Goal: Transaction & Acquisition: Purchase product/service

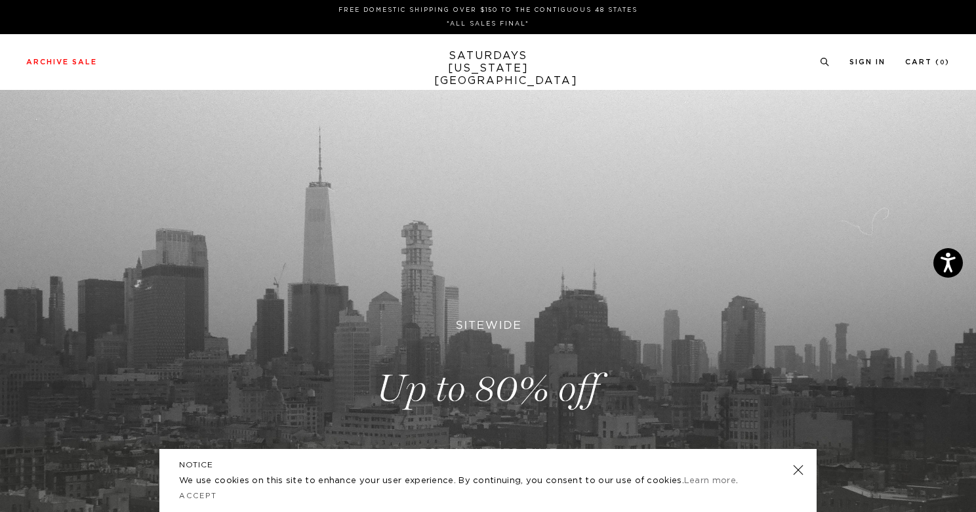
click at [800, 468] on link at bounding box center [798, 470] width 18 height 18
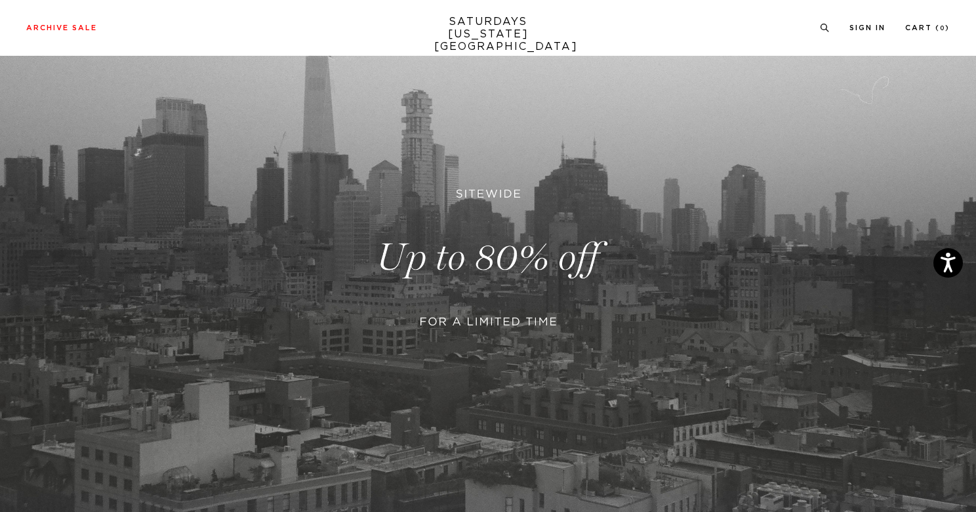
scroll to position [133, 0]
click at [520, 319] on link at bounding box center [488, 256] width 976 height 598
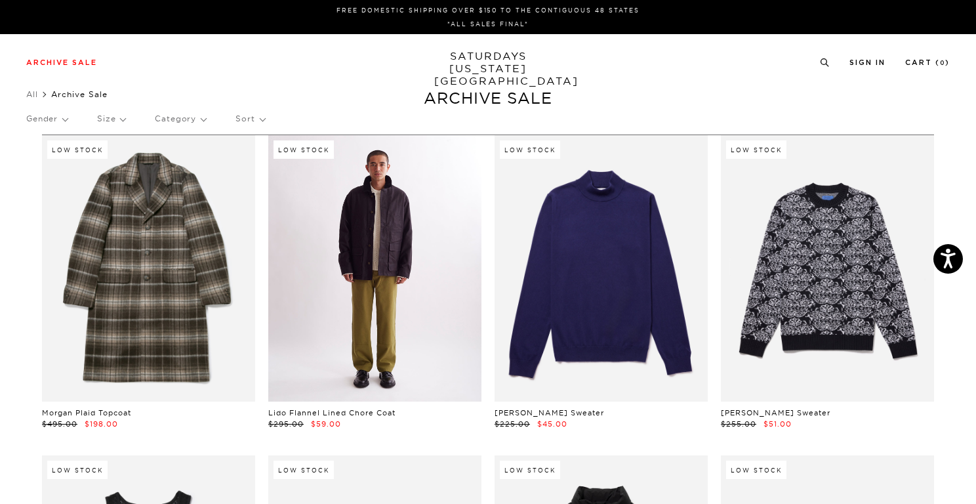
click at [343, 233] on link at bounding box center [374, 268] width 213 height 266
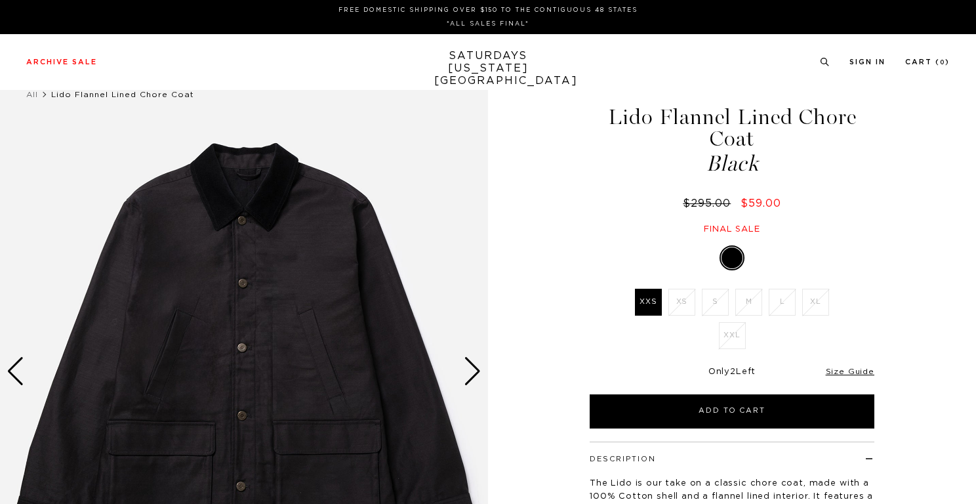
scroll to position [89, 0]
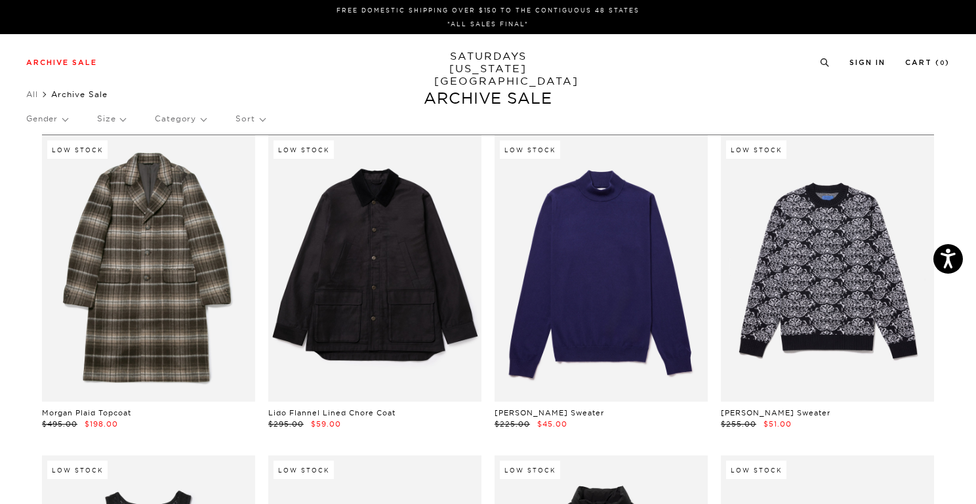
click at [112, 115] on p "Size" at bounding box center [111, 119] width 28 height 30
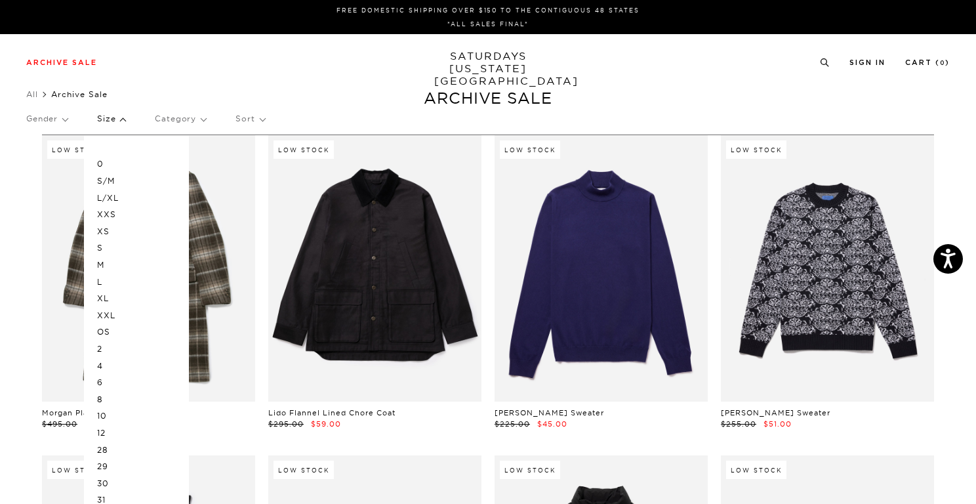
click at [103, 264] on p "M" at bounding box center [136, 265] width 79 height 17
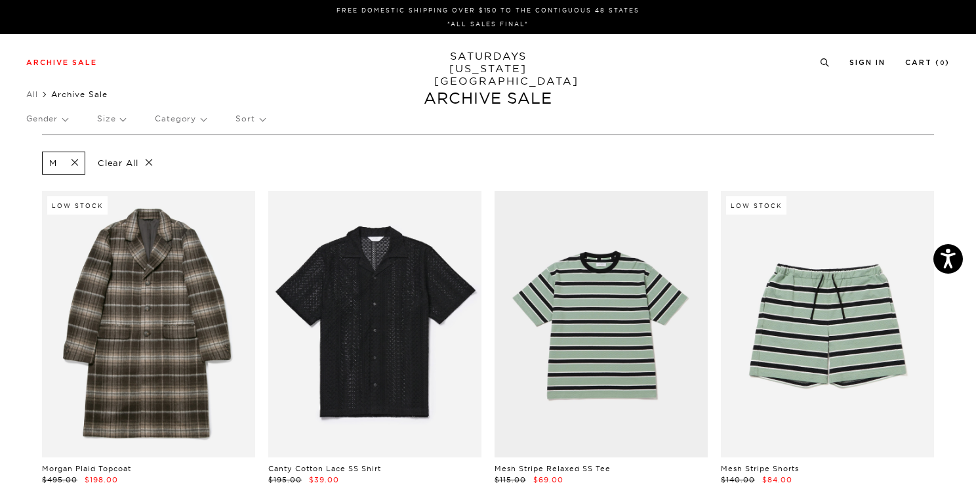
click at [110, 116] on p "Size" at bounding box center [111, 119] width 28 height 30
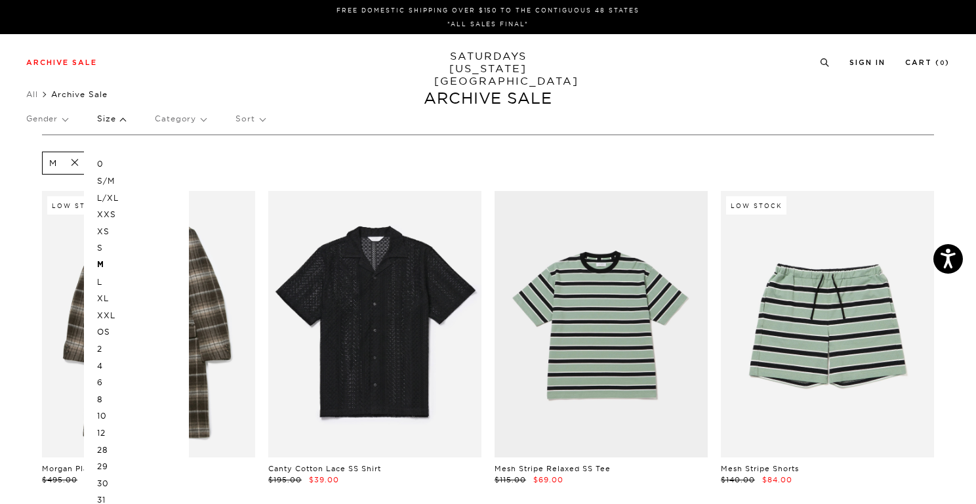
click at [102, 282] on p "L" at bounding box center [136, 282] width 79 height 17
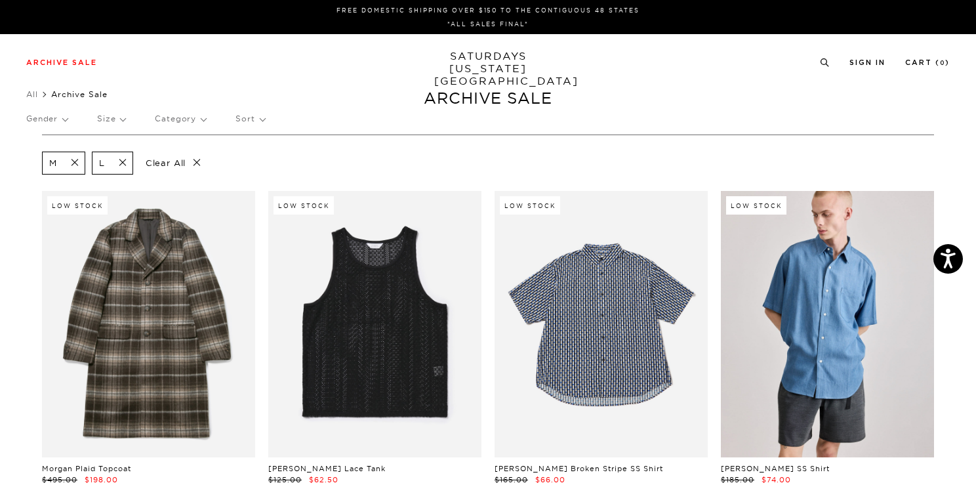
click at [194, 114] on p "Category" at bounding box center [180, 119] width 51 height 30
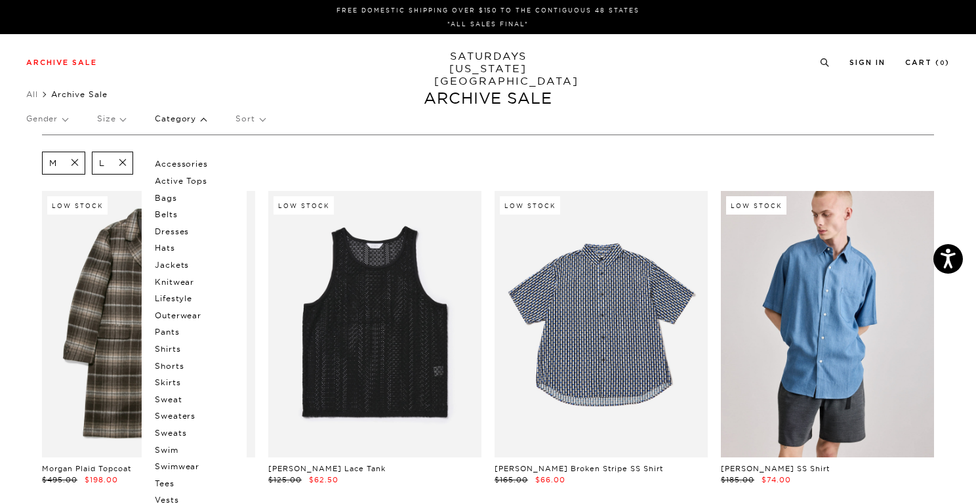
click at [194, 116] on p "Category" at bounding box center [180, 119] width 51 height 30
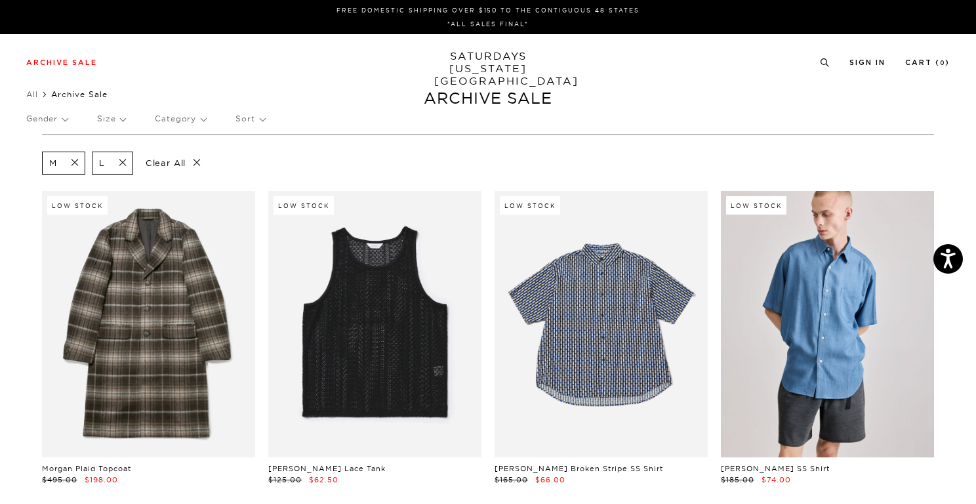
click at [57, 115] on p "Gender" at bounding box center [46, 119] width 41 height 30
click at [41, 184] on p "Unisex" at bounding box center [65, 181] width 79 height 17
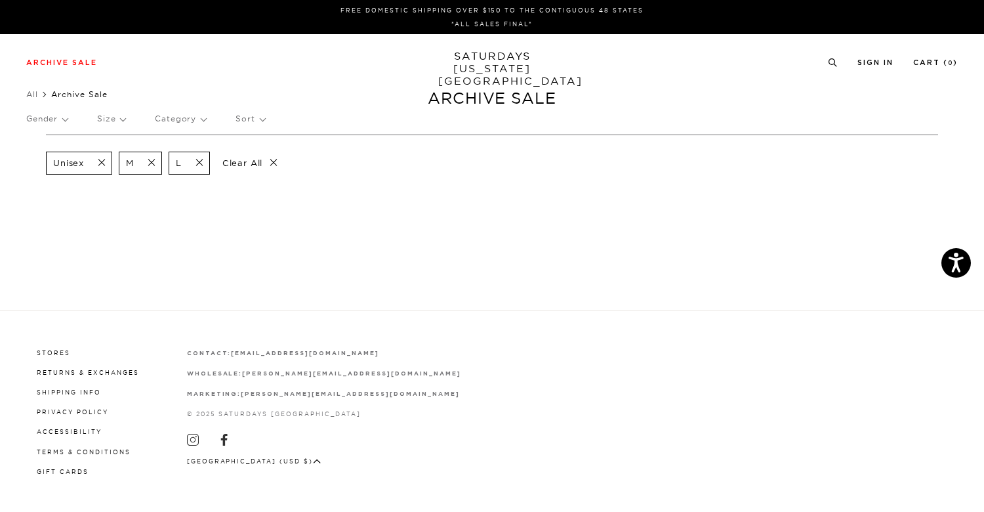
click at [102, 163] on span at bounding box center [98, 163] width 28 height 12
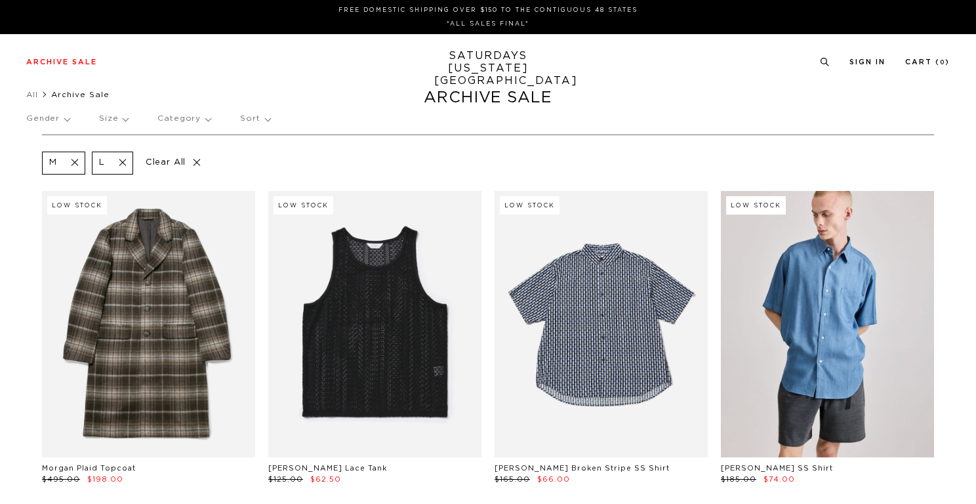
click at [41, 121] on p "Gender" at bounding box center [47, 119] width 43 height 30
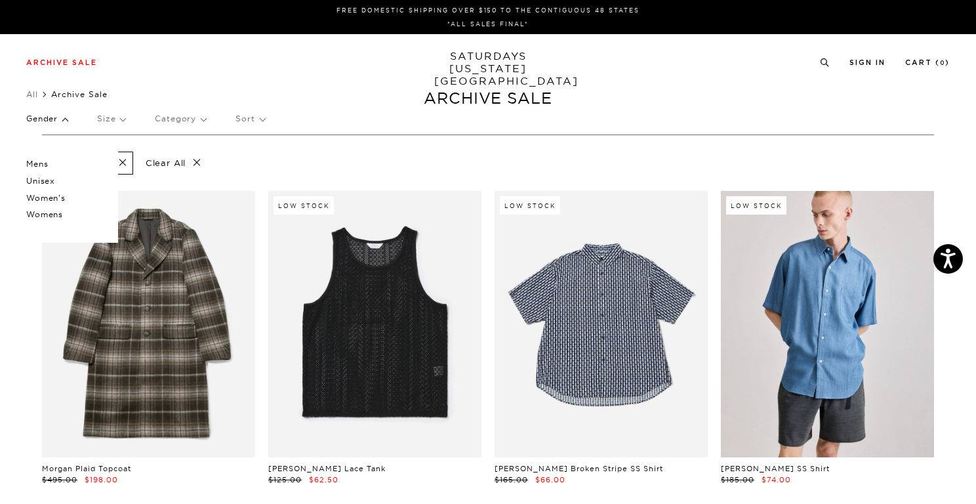
click at [37, 163] on p "Mens" at bounding box center [65, 163] width 79 height 17
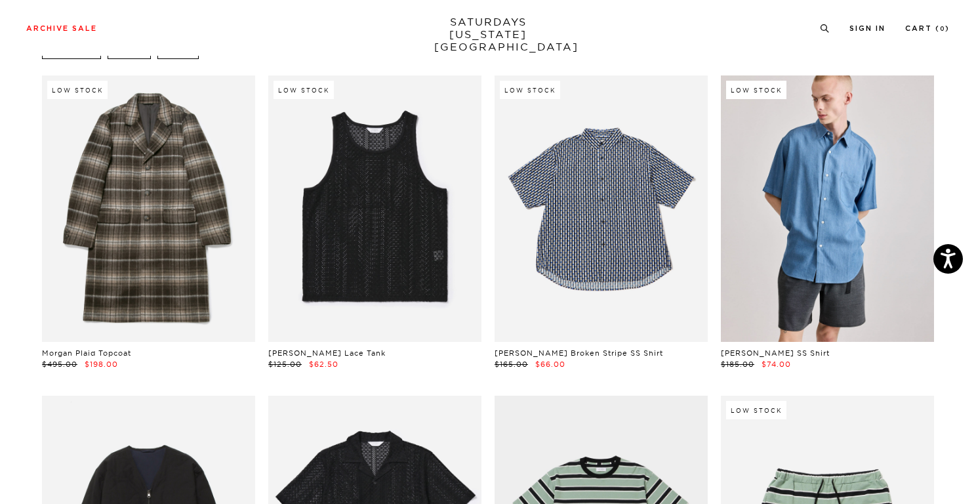
scroll to position [121, 0]
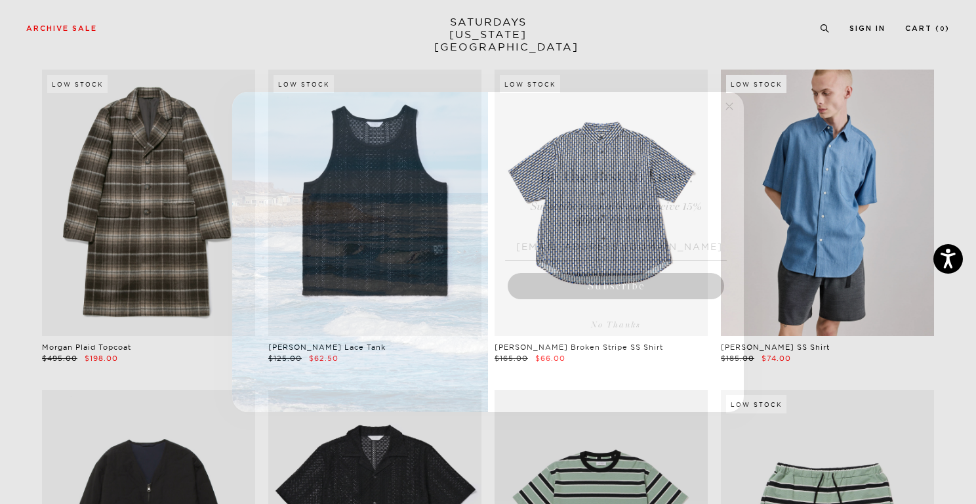
type input "[EMAIL_ADDRESS][DOMAIN_NAME]"
click input "Submit" at bounding box center [0, 0] width 0 height 0
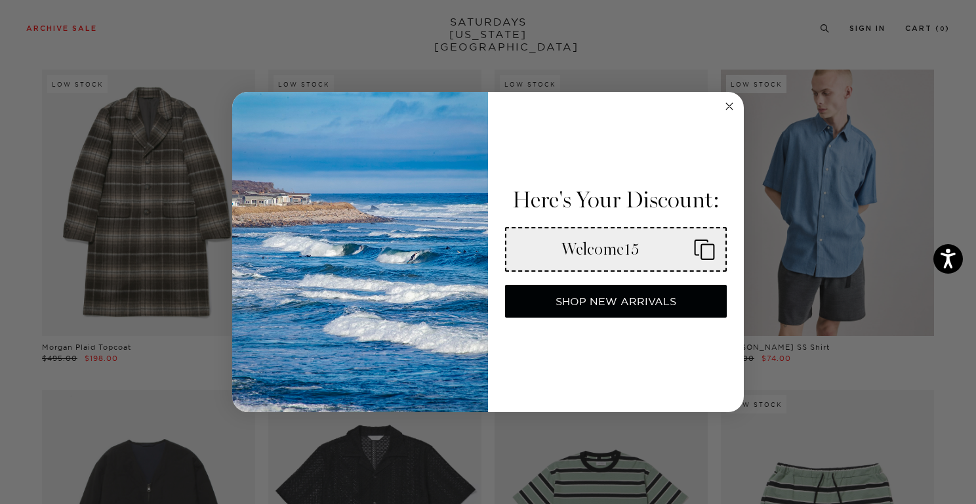
click at [730, 110] on circle "Close dialog" at bounding box center [729, 106] width 15 height 15
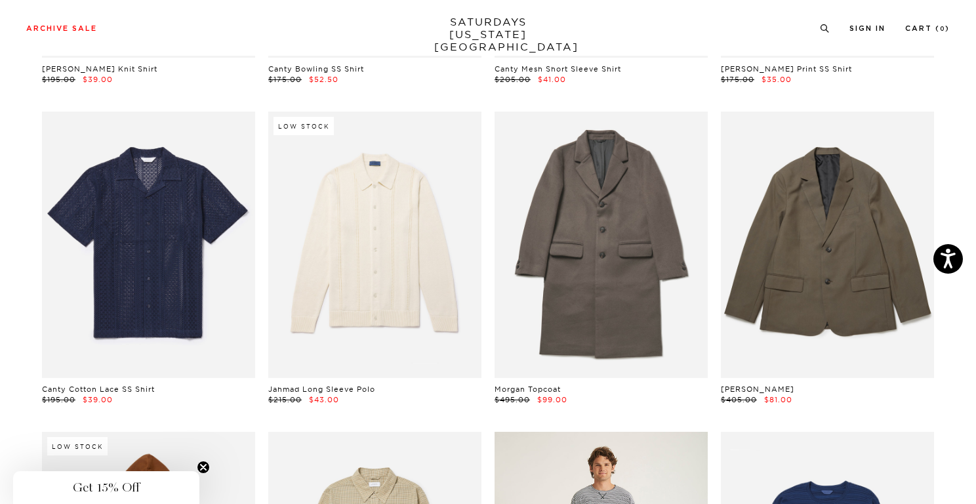
scroll to position [3283, 2]
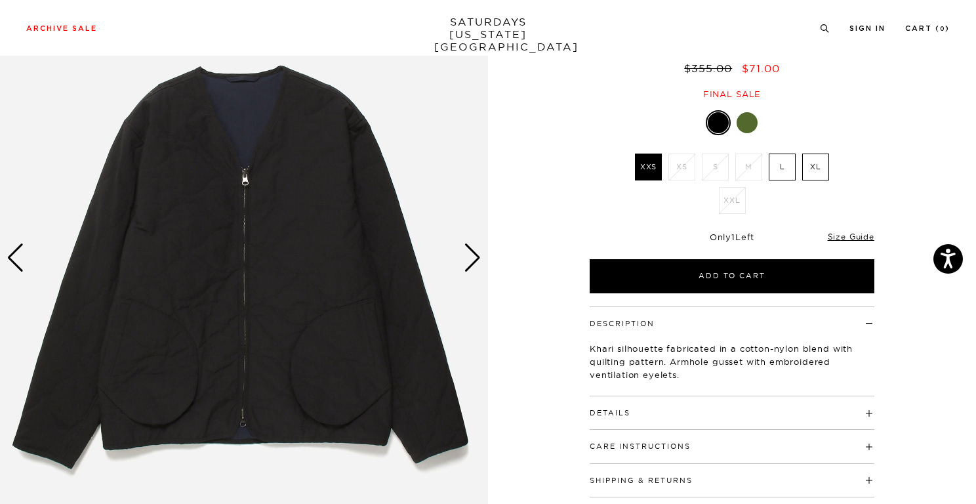
scroll to position [119, 0]
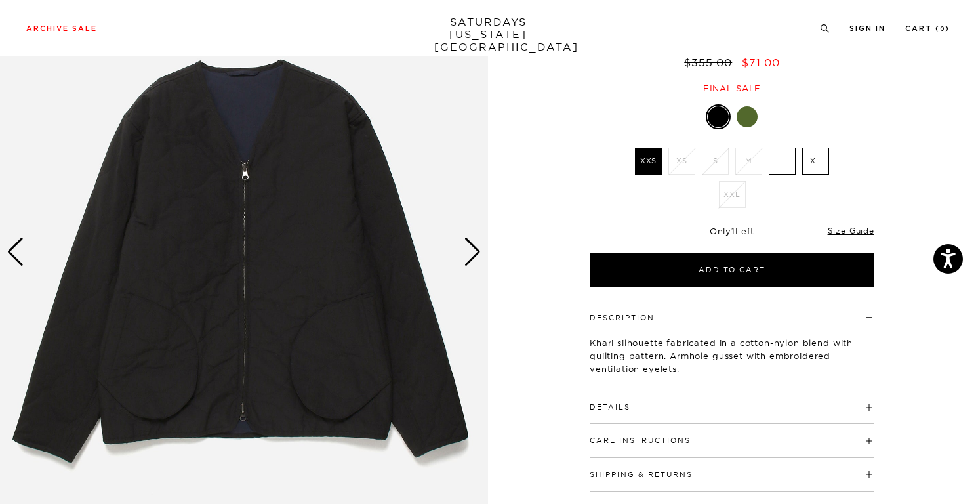
click at [464, 260] on div "Next slide" at bounding box center [473, 251] width 18 height 29
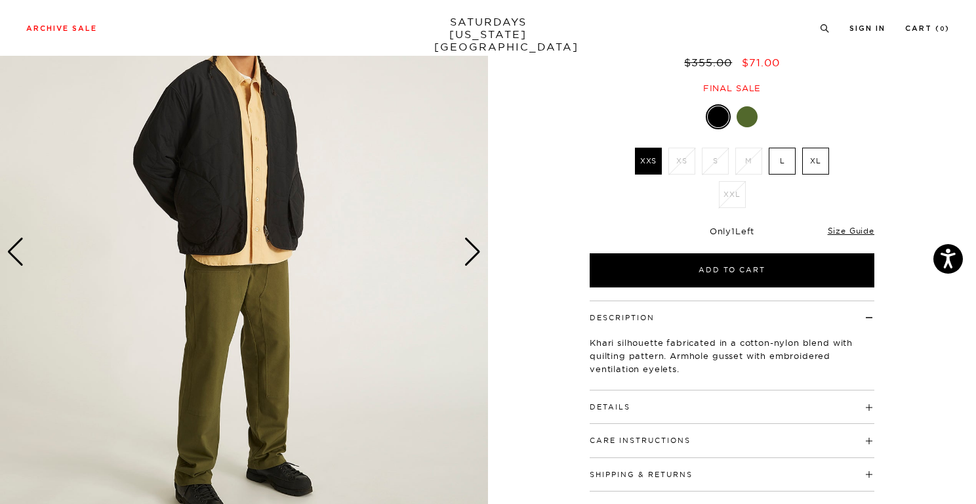
click at [464, 260] on div "Next slide" at bounding box center [473, 251] width 18 height 29
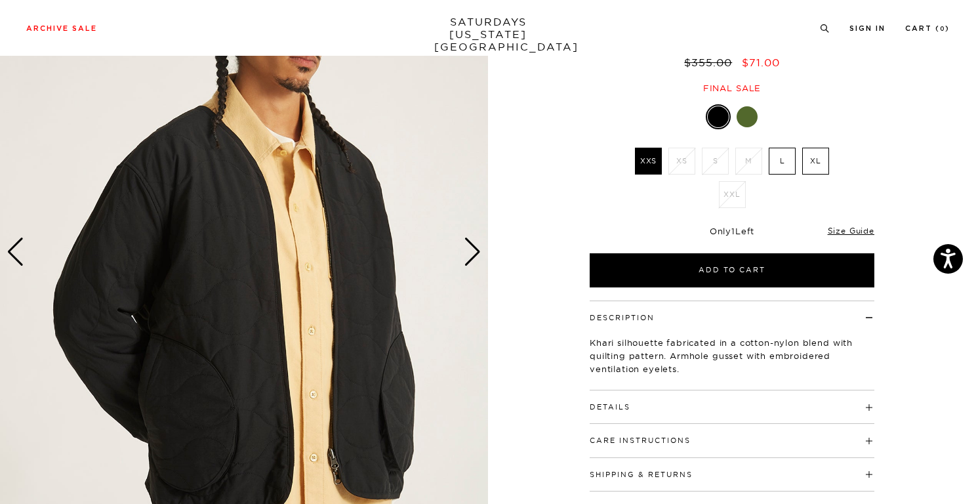
click at [464, 260] on div "Next slide" at bounding box center [473, 251] width 18 height 29
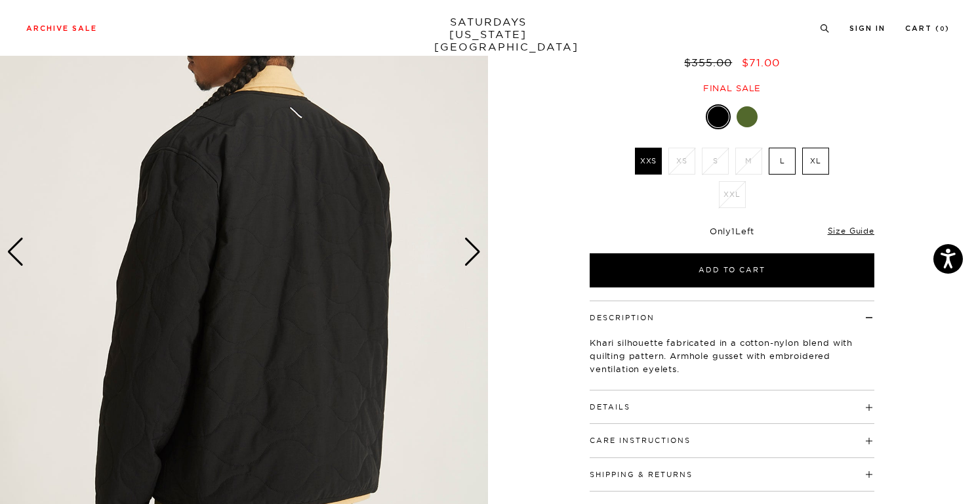
click at [464, 260] on div "Next slide" at bounding box center [473, 251] width 18 height 29
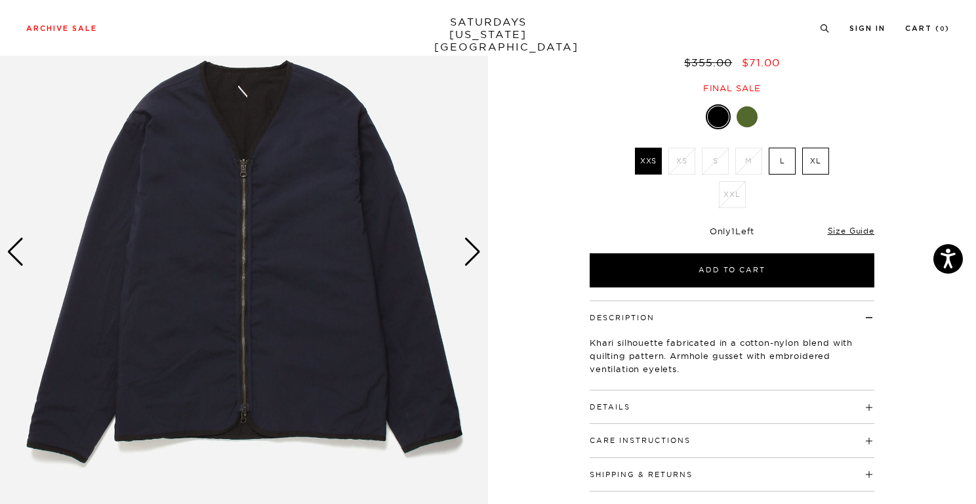
click at [464, 260] on div "Next slide" at bounding box center [473, 251] width 18 height 29
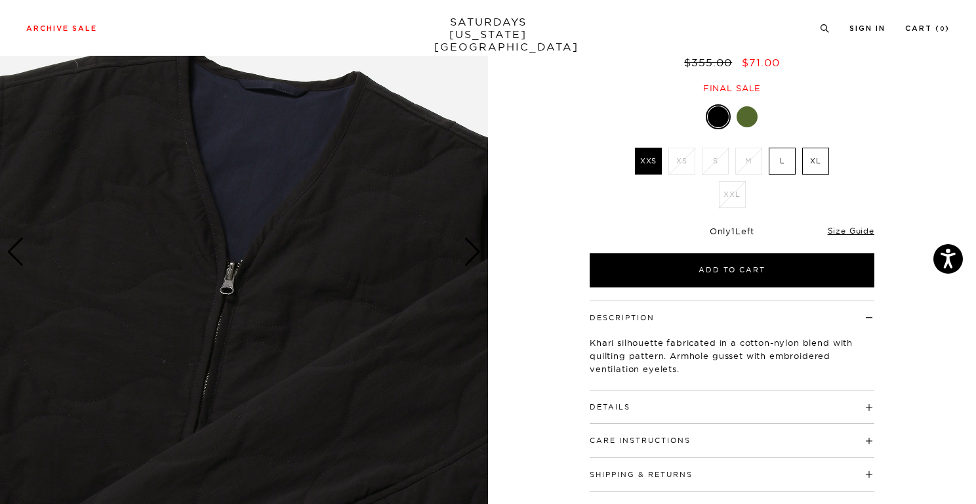
click at [464, 260] on div "Next slide" at bounding box center [473, 251] width 18 height 29
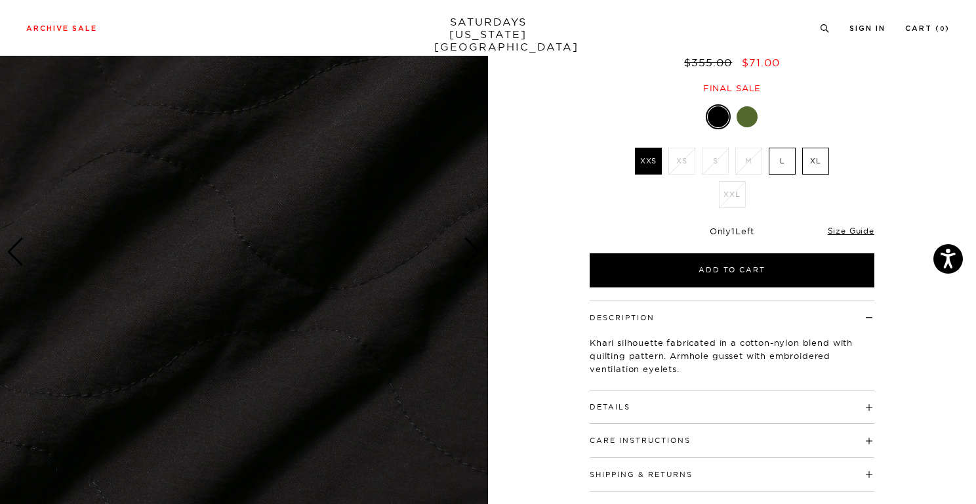
click at [464, 260] on div "Next slide" at bounding box center [473, 251] width 18 height 29
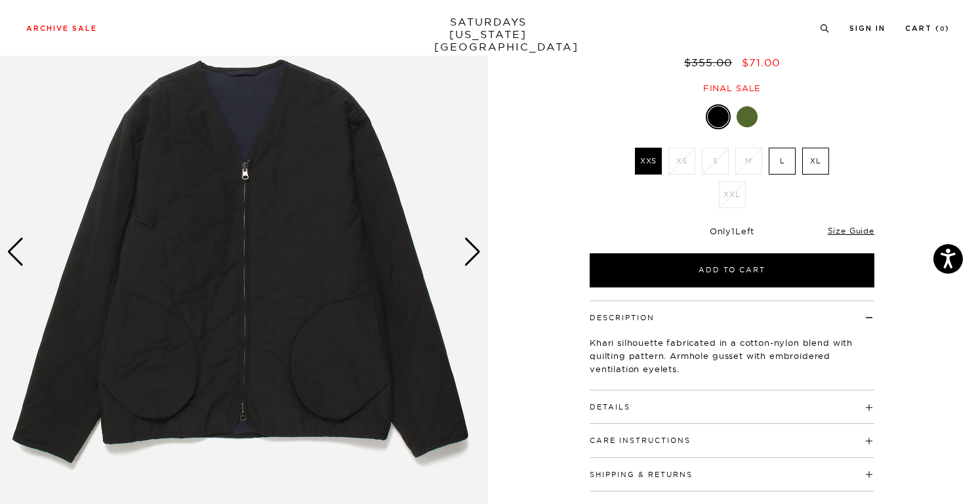
click at [751, 108] on div at bounding box center [747, 116] width 21 height 21
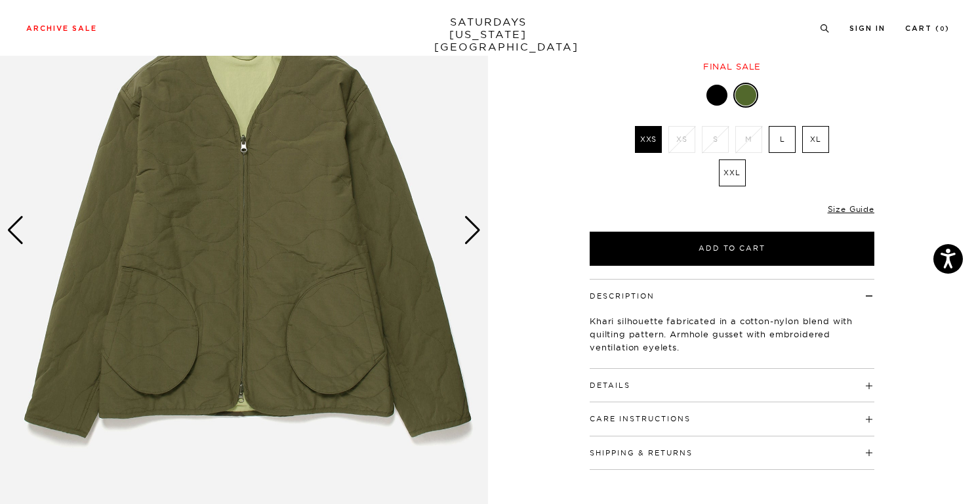
scroll to position [142, 0]
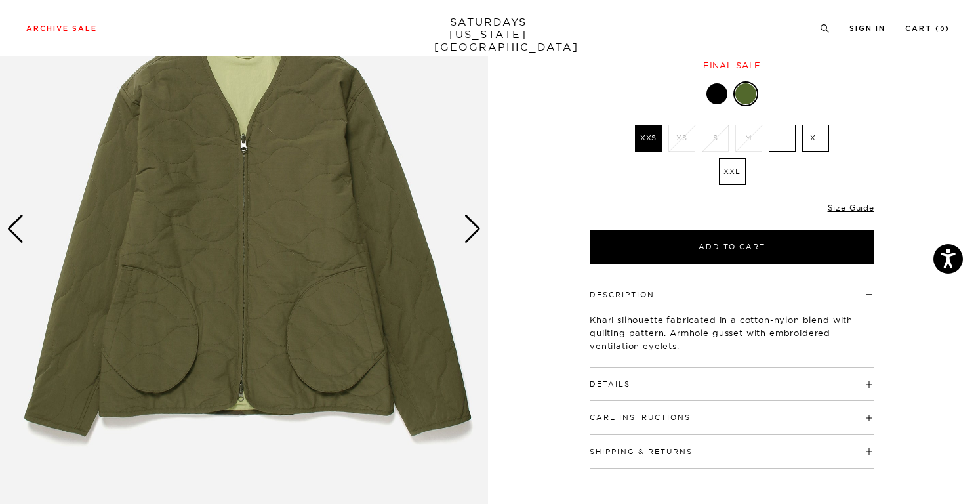
click at [457, 222] on img at bounding box center [244, 229] width 488 height 610
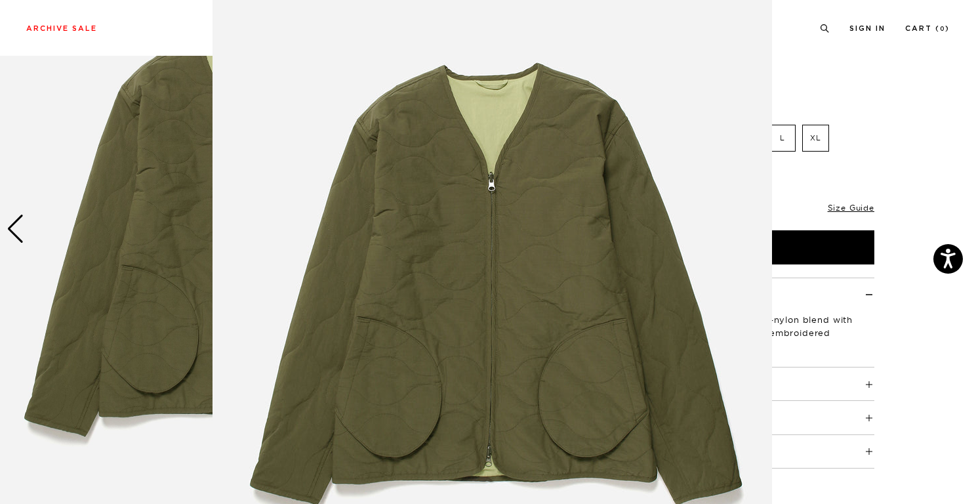
scroll to position [0, 0]
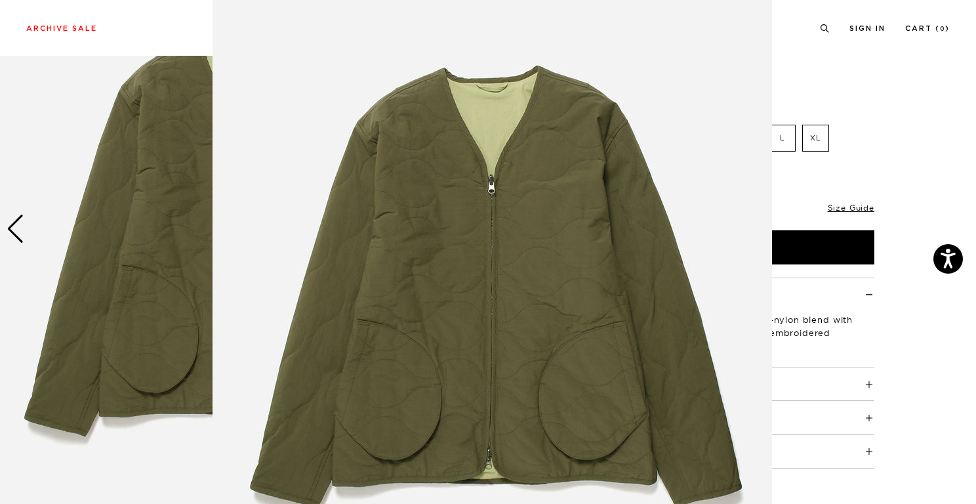
click at [887, 182] on figure at bounding box center [488, 252] width 976 height 504
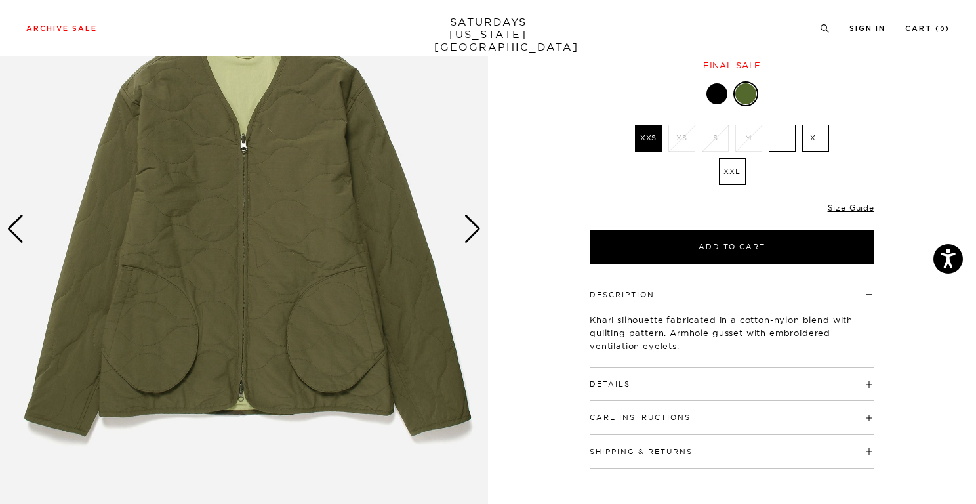
click at [470, 226] on div "Next slide" at bounding box center [473, 229] width 18 height 29
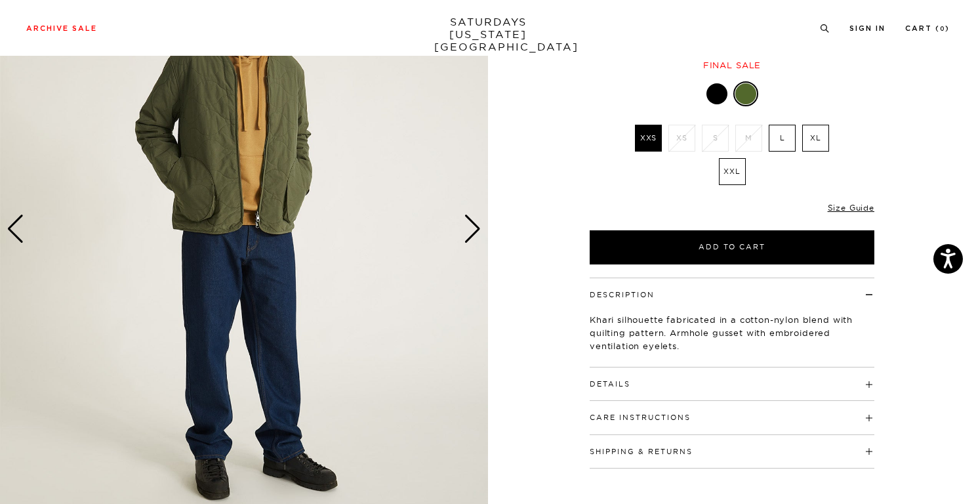
click at [470, 226] on div "Next slide" at bounding box center [473, 229] width 18 height 29
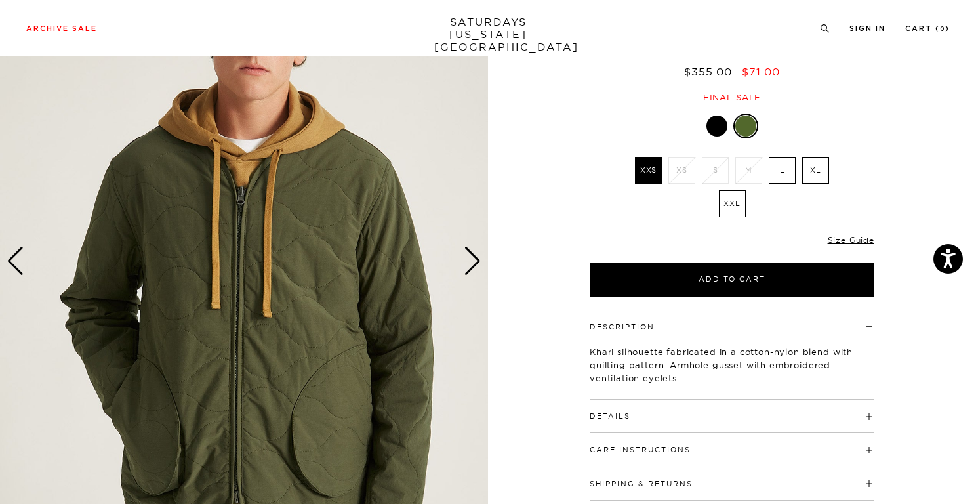
scroll to position [121, 0]
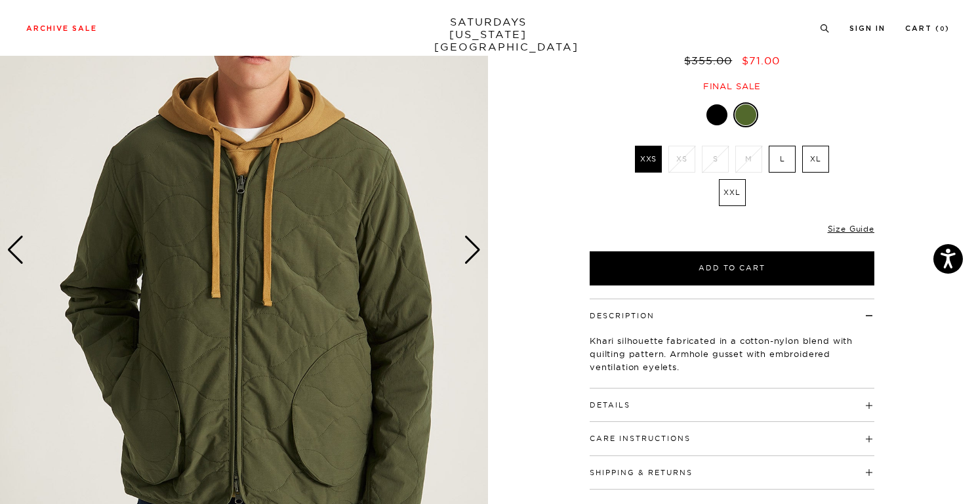
click at [474, 251] on div "Next slide" at bounding box center [473, 250] width 18 height 29
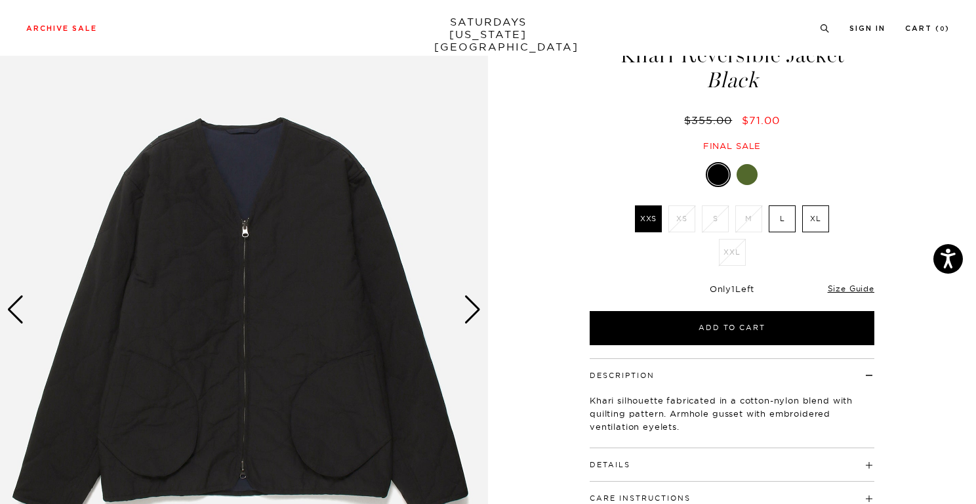
scroll to position [54, 0]
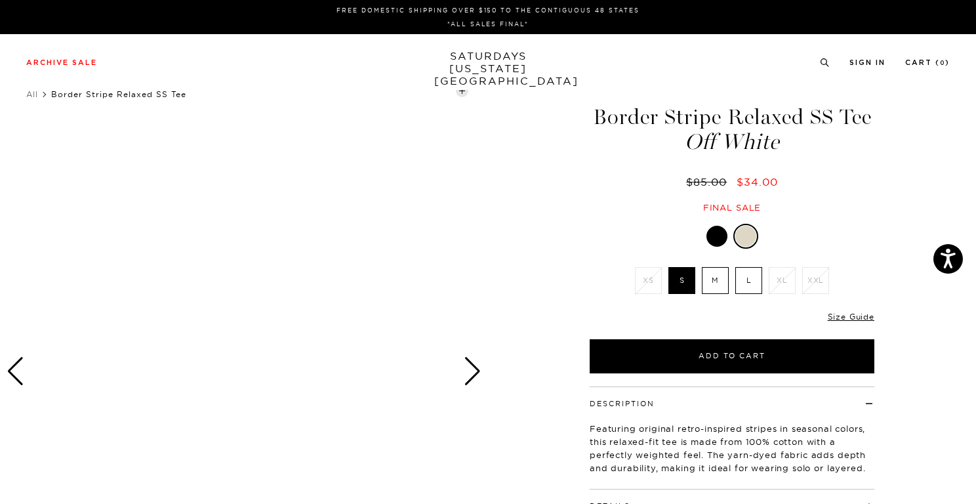
click at [480, 369] on div "Next slide" at bounding box center [473, 371] width 18 height 29
click at [459, 368] on div at bounding box center [244, 371] width 488 height 610
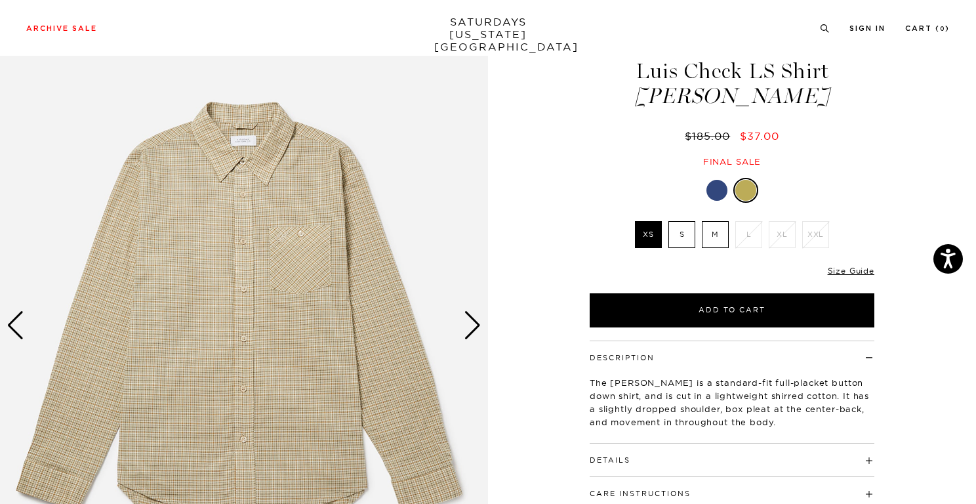
scroll to position [49, 0]
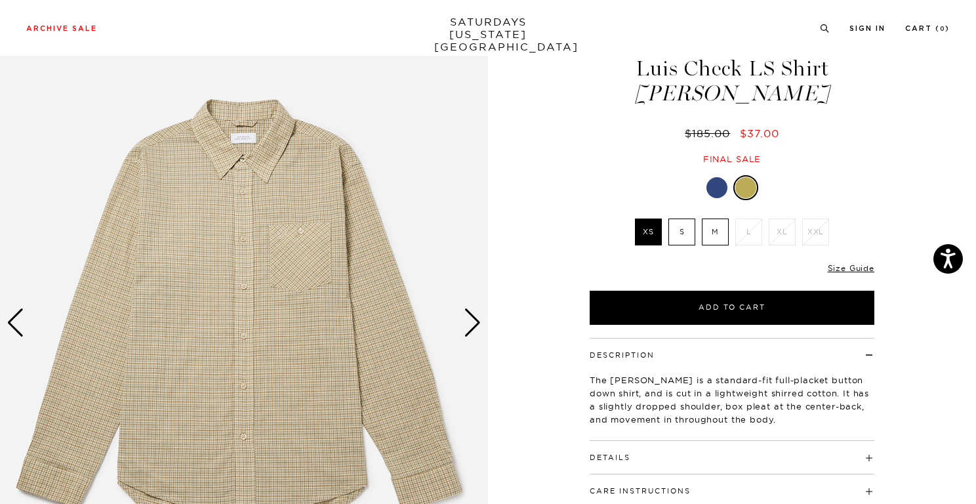
click at [464, 323] on div "Next slide" at bounding box center [473, 322] width 18 height 29
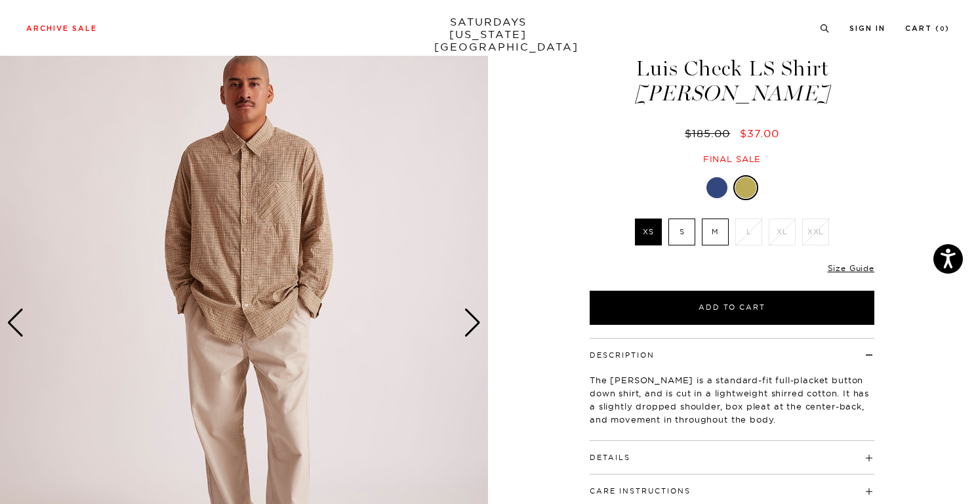
click at [464, 323] on div "Next slide" at bounding box center [473, 322] width 18 height 29
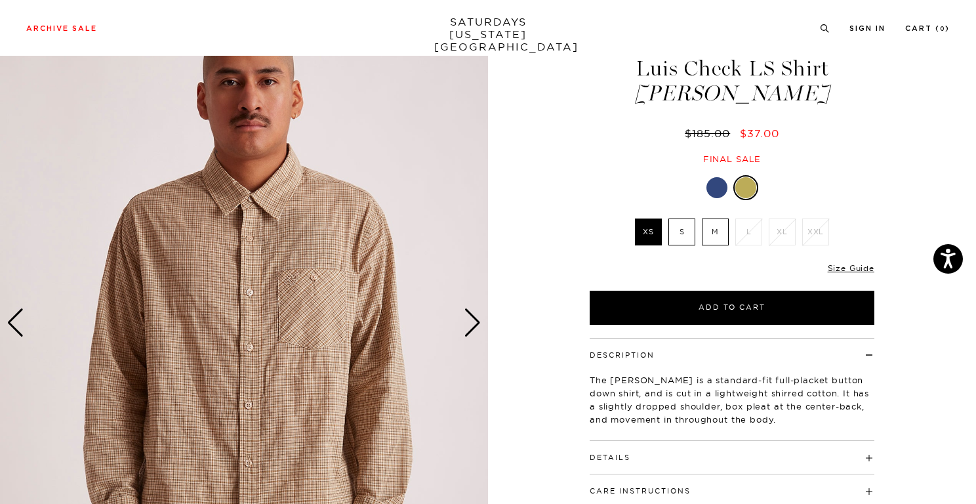
click at [464, 323] on div "Next slide" at bounding box center [473, 322] width 18 height 29
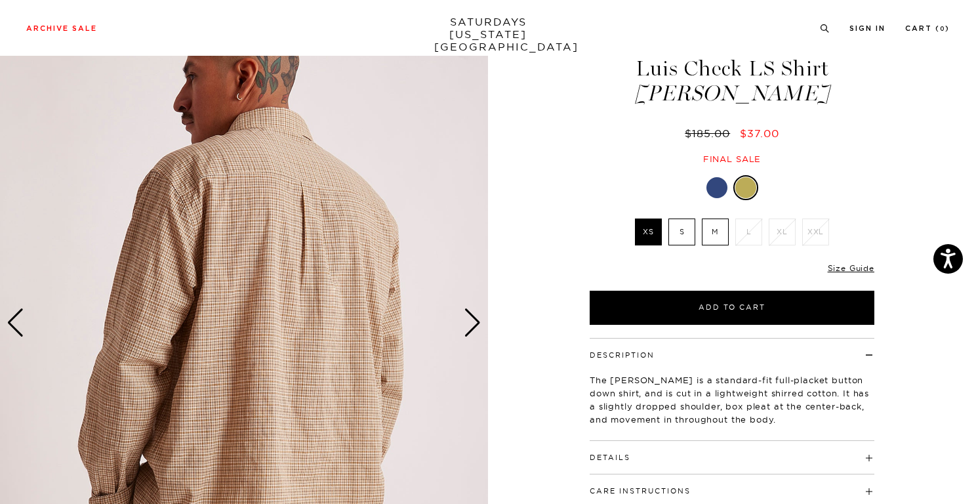
click at [464, 323] on div "Next slide" at bounding box center [473, 322] width 18 height 29
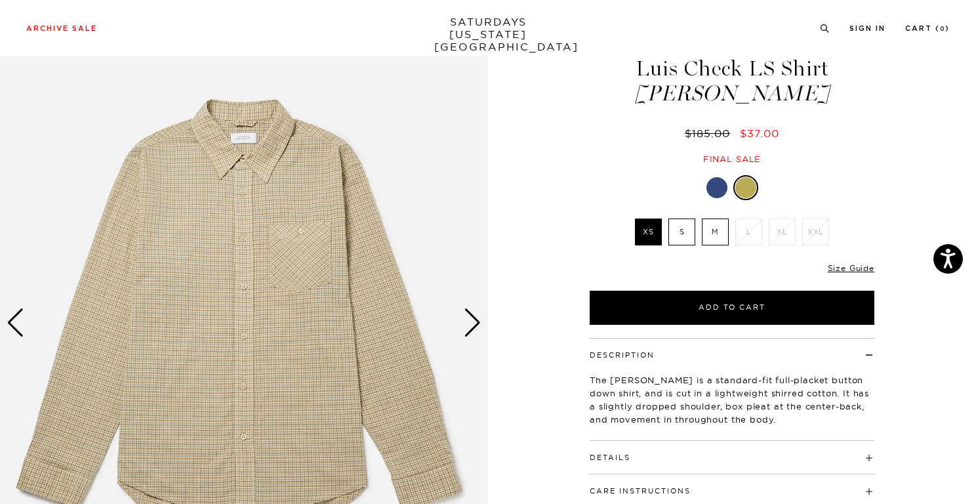
click at [464, 323] on div "Next slide" at bounding box center [473, 322] width 18 height 29
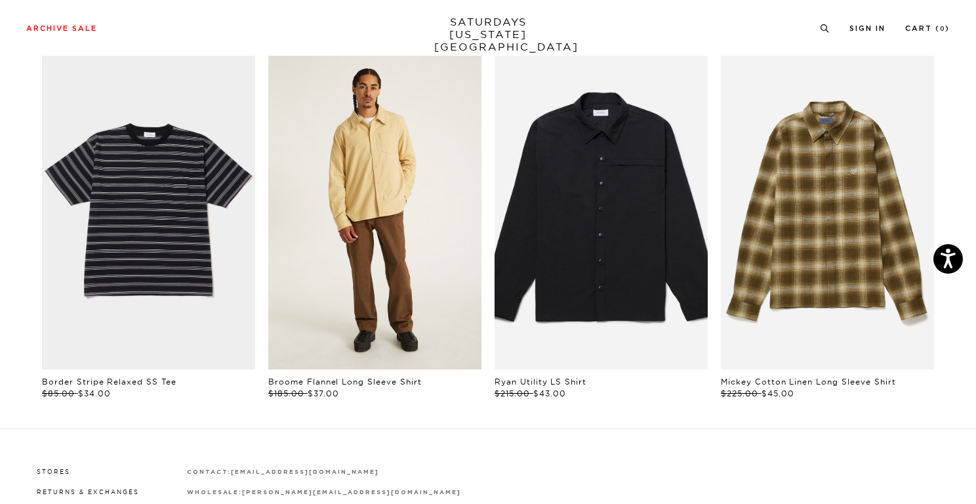
scroll to position [0, 1]
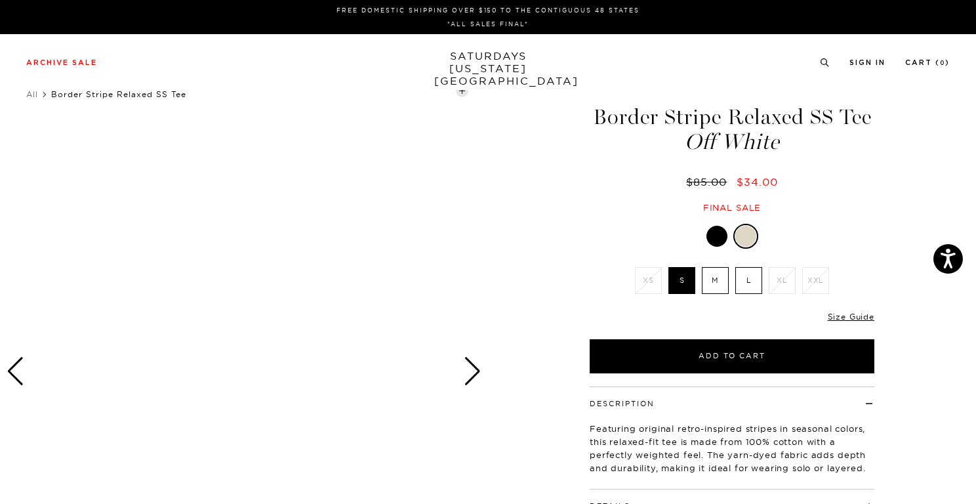
click at [720, 237] on div at bounding box center [717, 236] width 21 height 21
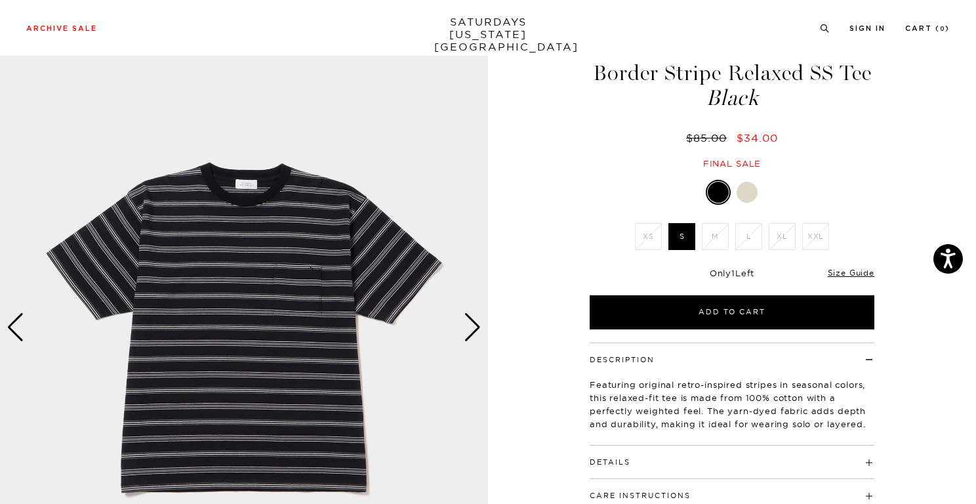
scroll to position [48, 0]
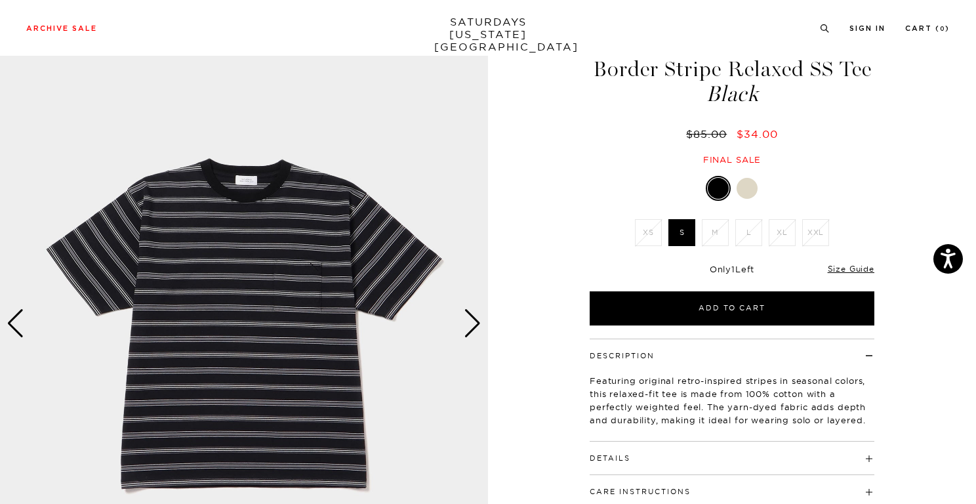
click at [487, 340] on img at bounding box center [244, 323] width 488 height 610
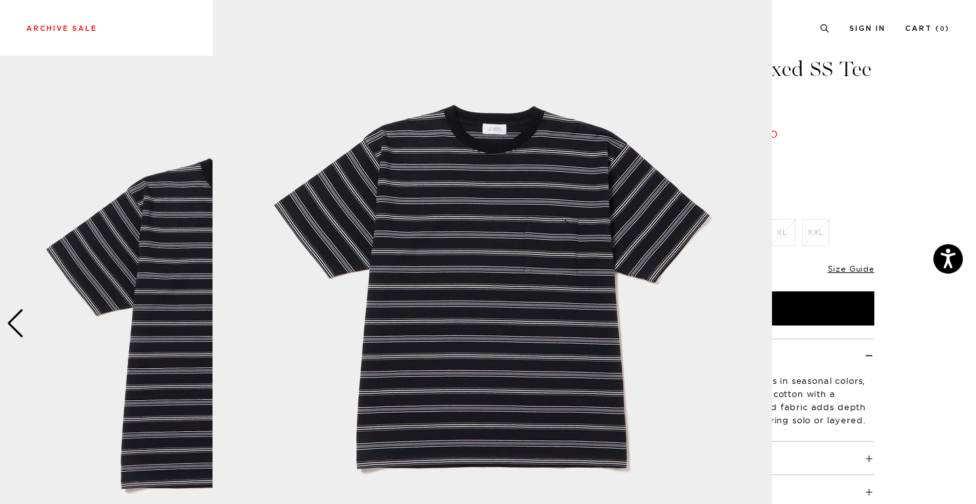
scroll to position [0, 0]
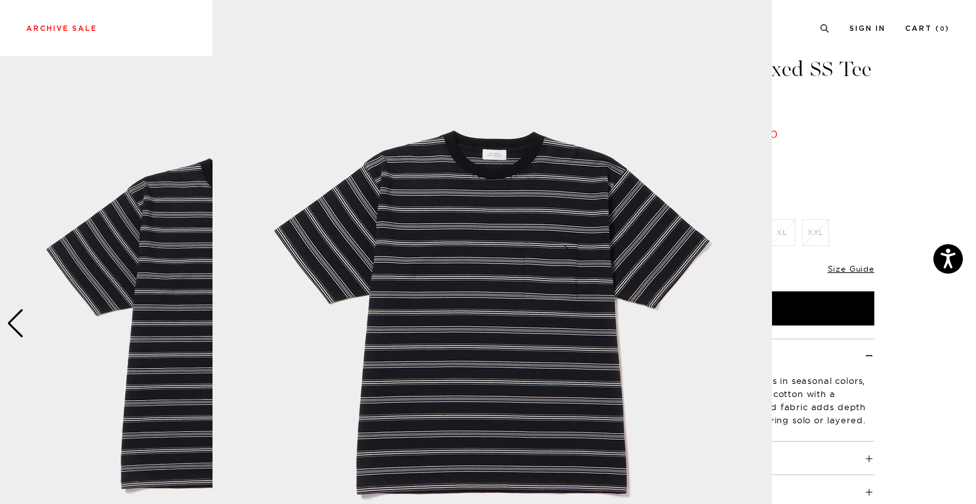
click at [927, 115] on figure at bounding box center [488, 252] width 976 height 504
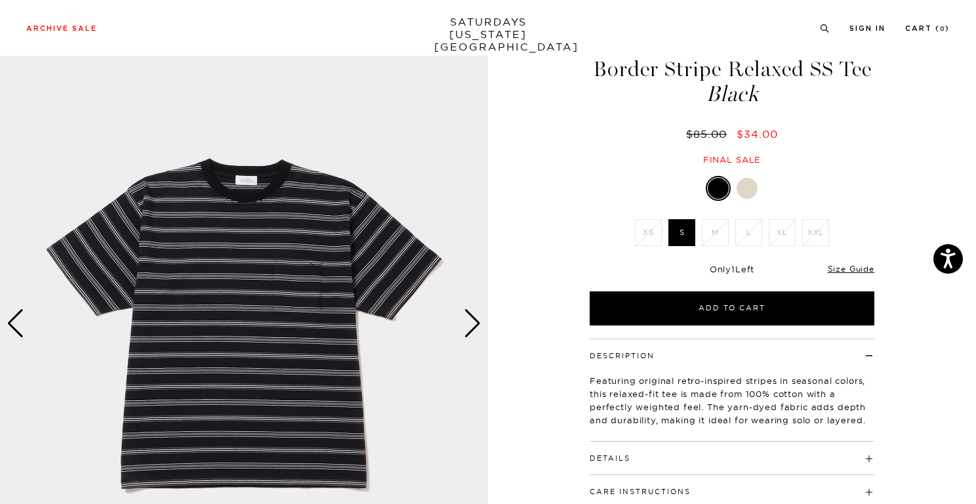
click at [745, 184] on div at bounding box center [747, 188] width 21 height 21
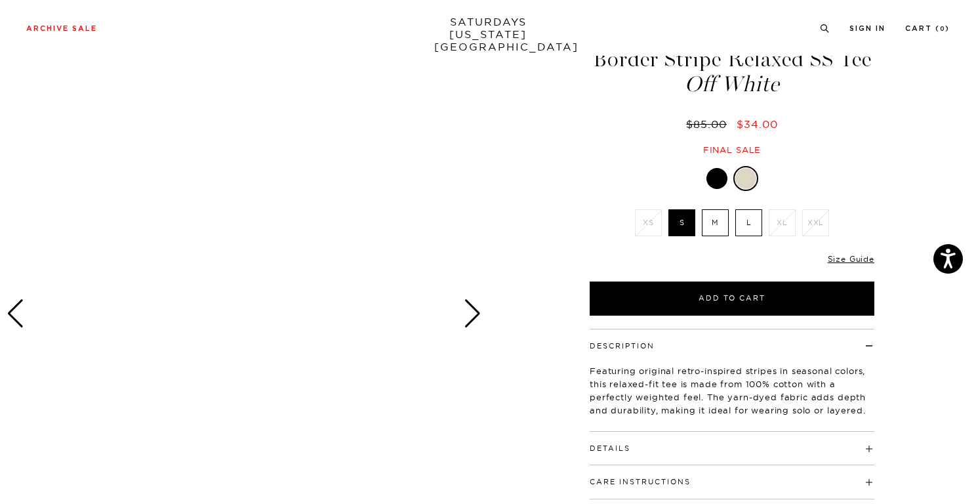
scroll to position [63, 0]
